Goal: Contribute content: Contribute content

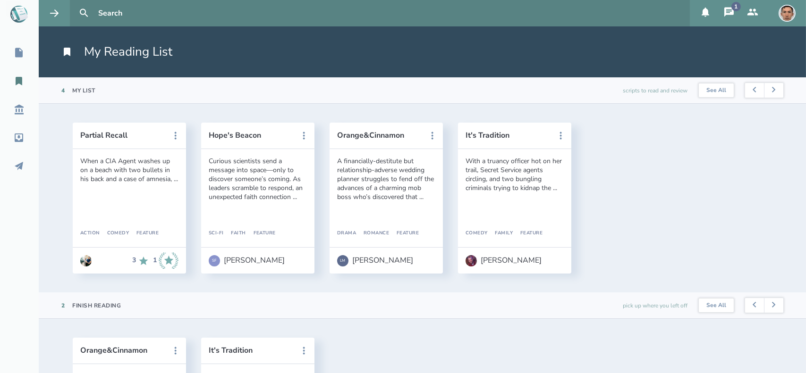
click at [735, 11] on div "1" at bounding box center [735, 6] width 9 height 9
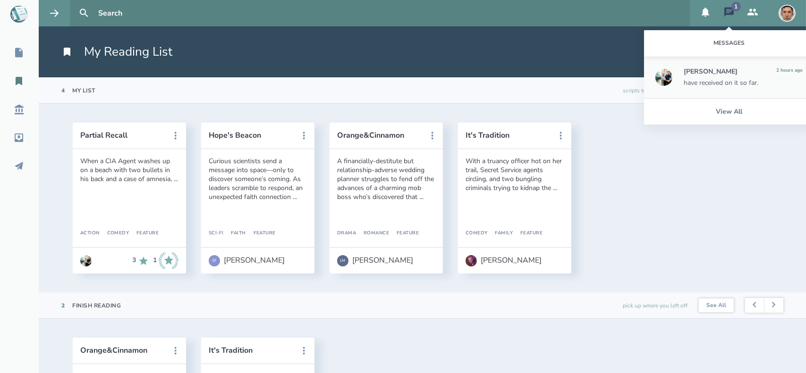
click at [714, 81] on div "have received on it so far." at bounding box center [742, 83] width 119 height 8
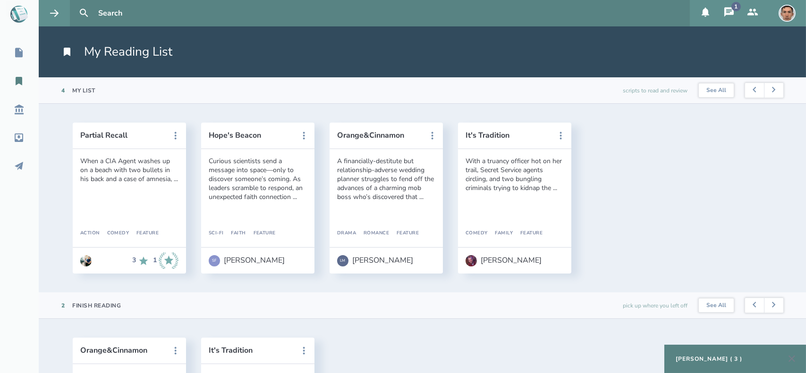
click at [721, 357] on div "[PERSON_NAME] ( 3 )" at bounding box center [708, 359] width 67 height 8
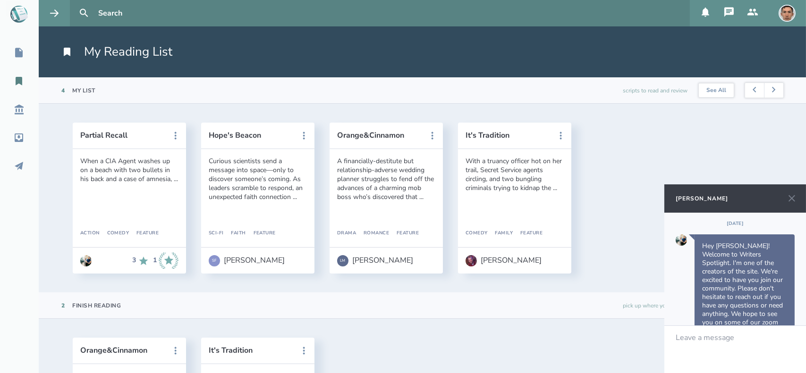
click at [721, 357] on div "Leave a message" at bounding box center [735, 349] width 142 height 47
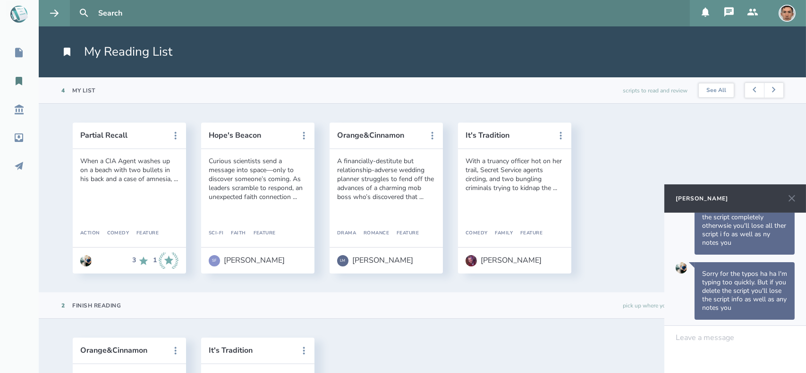
scroll to position [319, 0]
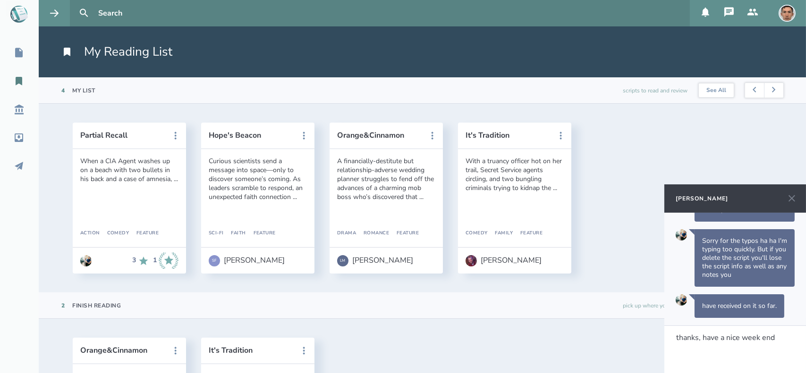
click at [697, 335] on span "thanks, have a nice week end" at bounding box center [725, 338] width 99 height 10
click at [781, 338] on div "thanks! have a nice week end" at bounding box center [735, 338] width 118 height 8
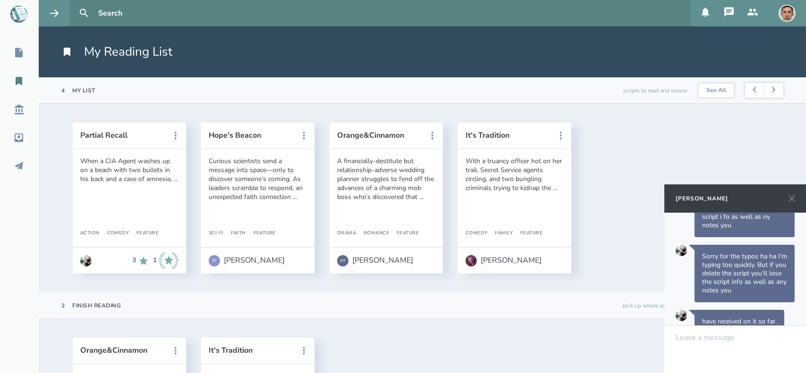
scroll to position [374, 0]
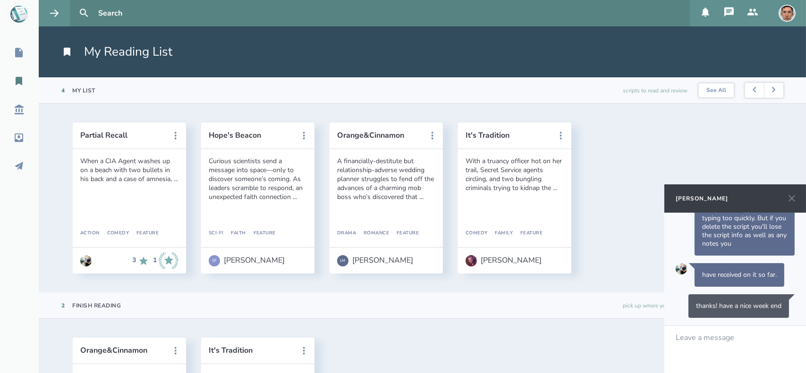
click at [791, 199] on icon at bounding box center [791, 198] width 7 height 7
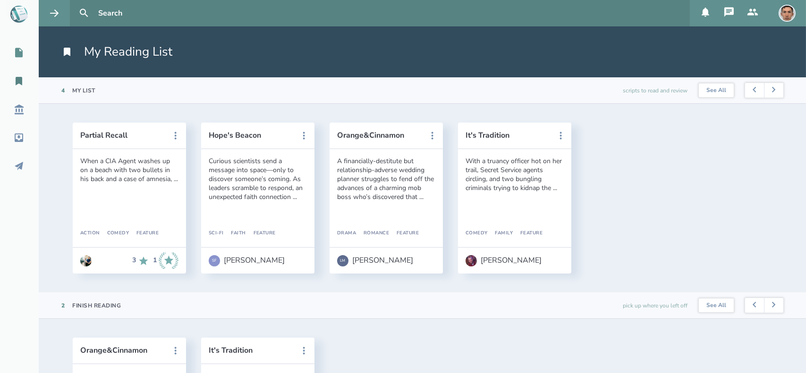
click at [15, 54] on icon at bounding box center [19, 52] width 8 height 9
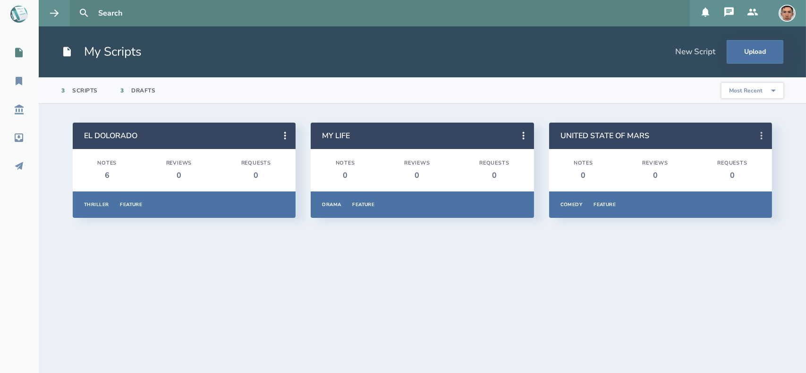
click at [765, 137] on icon at bounding box center [761, 135] width 11 height 11
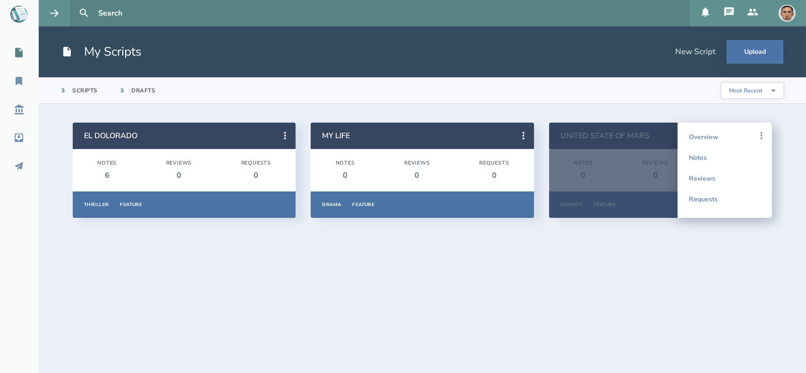
click at [613, 301] on section "EL DOLORADO Notes 6 Reviews 0 Requests 0 Thriller Feature Overview Notes Review…" at bounding box center [422, 239] width 767 height 270
click at [760, 136] on icon at bounding box center [761, 135] width 11 height 11
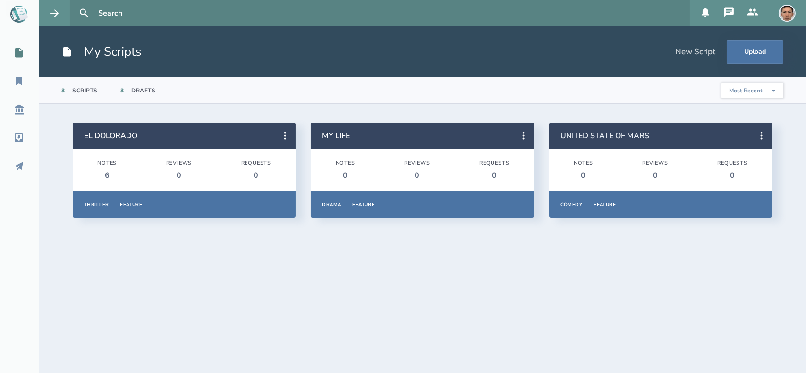
click at [577, 135] on link "UNITED STATE OF MARS" at bounding box center [604, 136] width 89 height 10
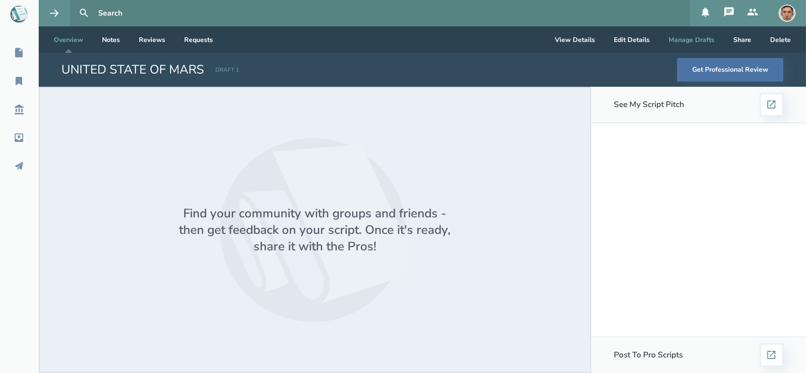
click at [697, 37] on button "Manage Drafts" at bounding box center [691, 39] width 61 height 26
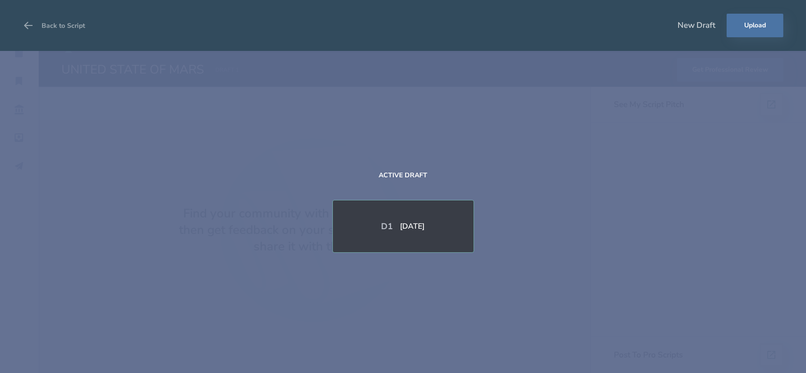
click at [381, 223] on div "D 1" at bounding box center [390, 226] width 19 height 10
click at [759, 17] on button "Upload" at bounding box center [754, 26] width 57 height 24
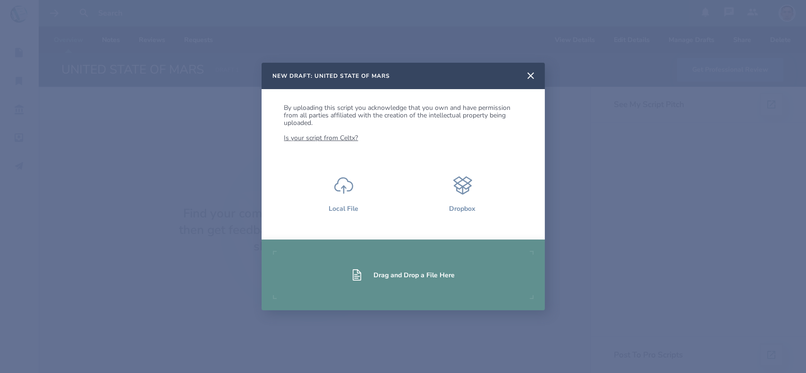
click at [458, 273] on div "Drag and Drop a File Here" at bounding box center [402, 275] width 283 height 71
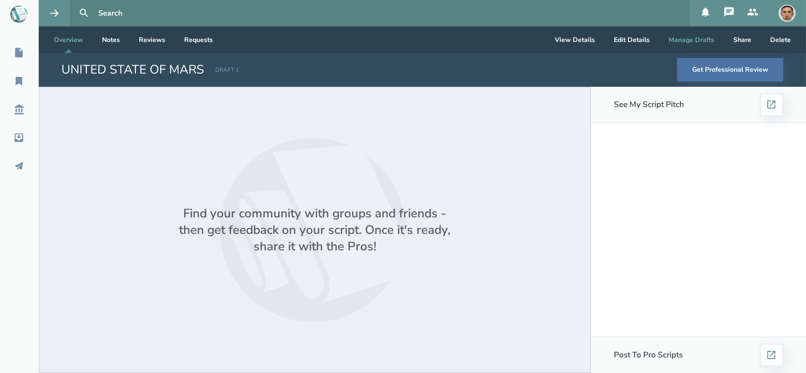
click at [703, 34] on button "Manage Drafts" at bounding box center [691, 39] width 61 height 26
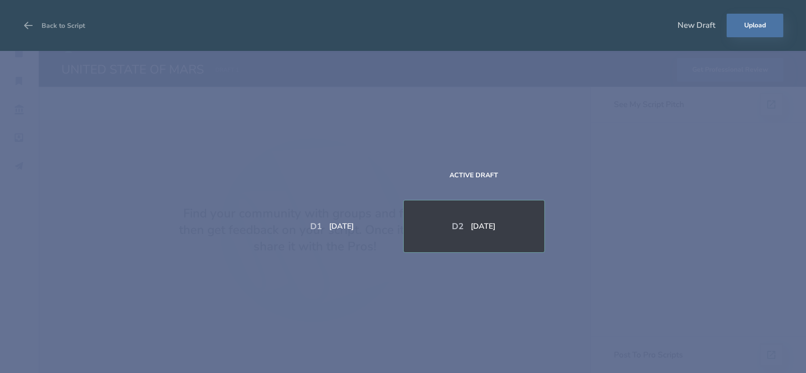
click at [459, 212] on div "D 2 [DATE]" at bounding box center [474, 226] width 142 height 53
click at [29, 24] on icon at bounding box center [28, 25] width 11 height 11
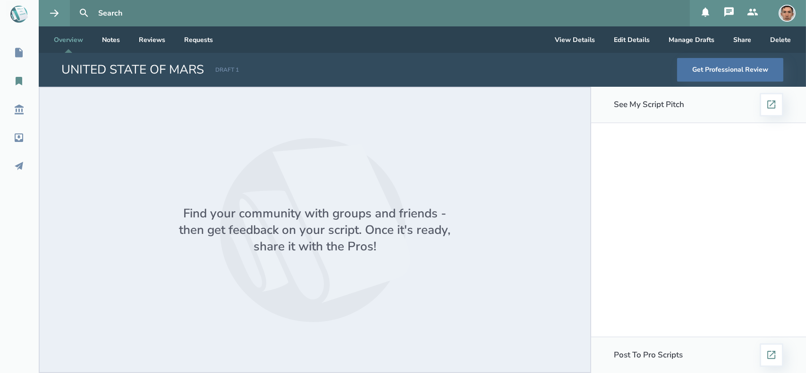
click at [18, 78] on icon at bounding box center [19, 81] width 7 height 8
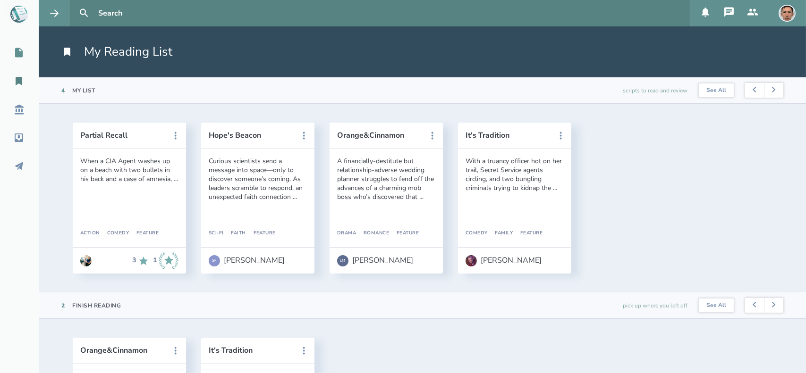
click at [18, 57] on icon at bounding box center [18, 52] width 11 height 11
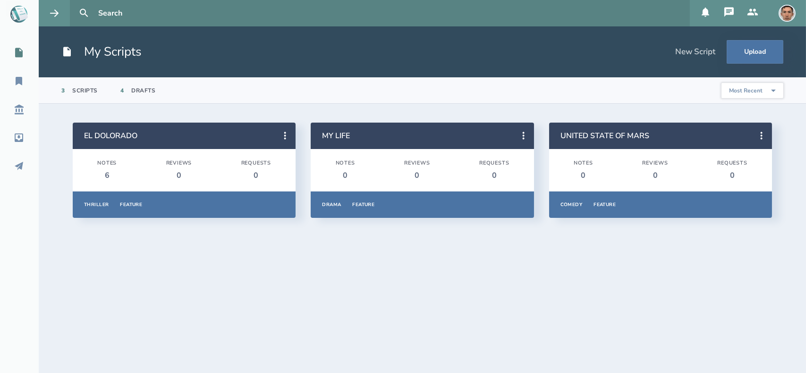
click at [438, 94] on section "3 Scripts 4 Drafts Most Recent Title Primary Genre Type Most Popular" at bounding box center [422, 90] width 767 height 26
